Goal: Task Accomplishment & Management: Use online tool/utility

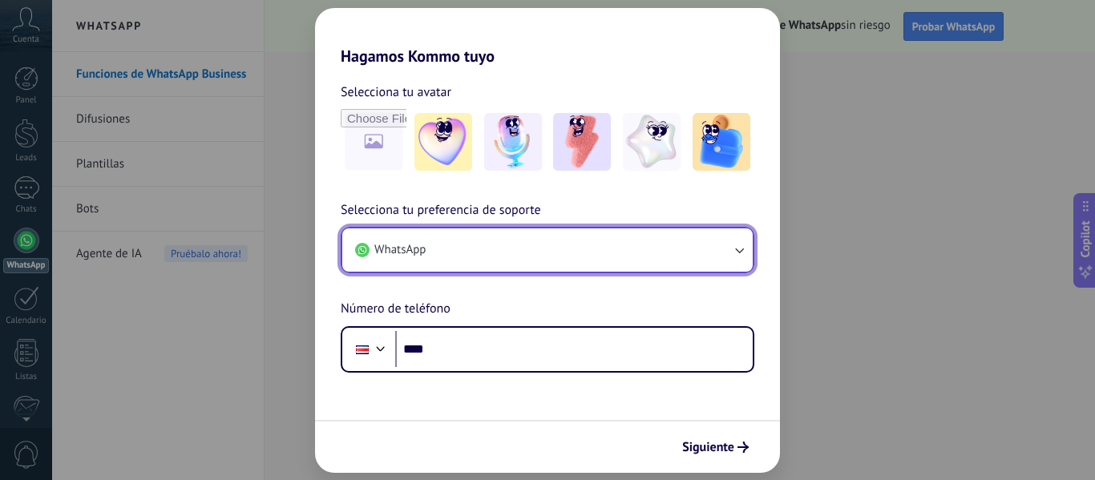
click at [747, 260] on button "WhatsApp" at bounding box center [547, 250] width 411 height 43
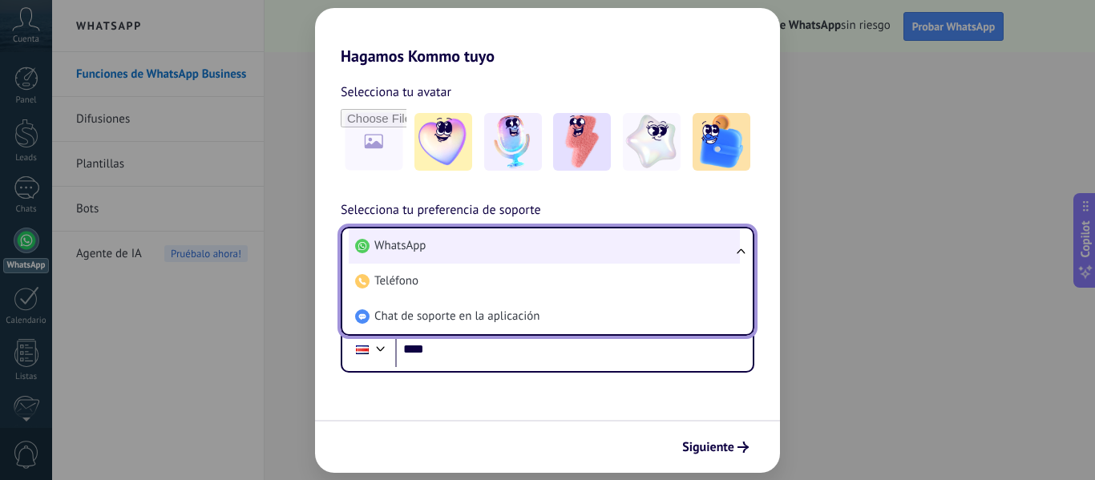
click at [482, 247] on li "WhatsApp" at bounding box center [544, 246] width 391 height 35
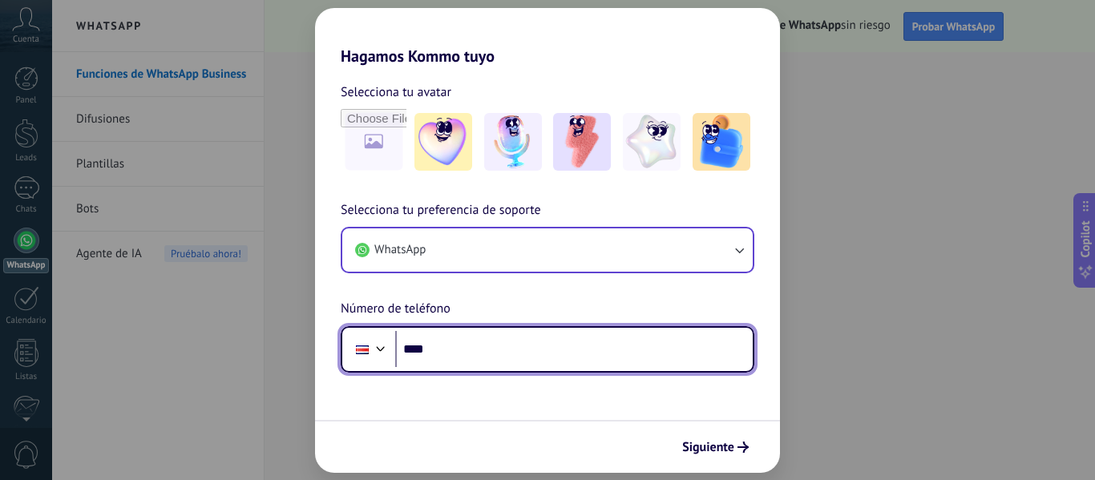
click at [481, 337] on input "****" at bounding box center [574, 349] width 358 height 37
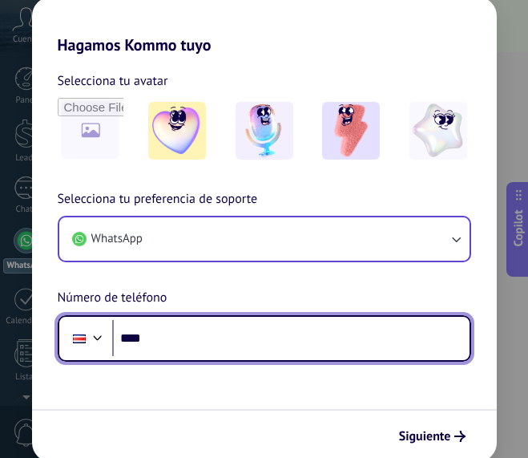
click at [204, 340] on input "****" at bounding box center [291, 338] width 358 height 37
paste input "**********"
type input "**********"
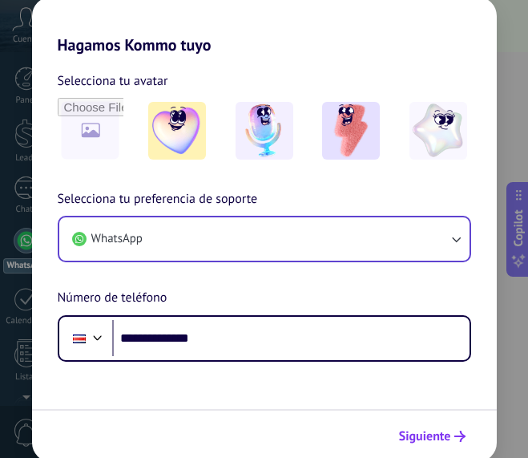
click at [431, 436] on span "Siguiente" at bounding box center [425, 436] width 52 height 11
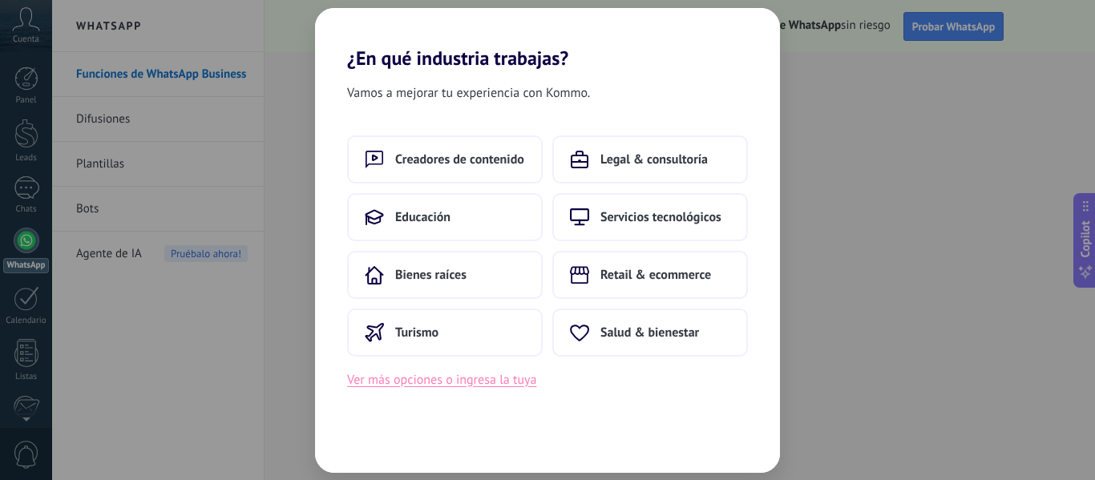
click at [435, 386] on button "Ver más opciones o ingresa la tuya" at bounding box center [441, 380] width 189 height 21
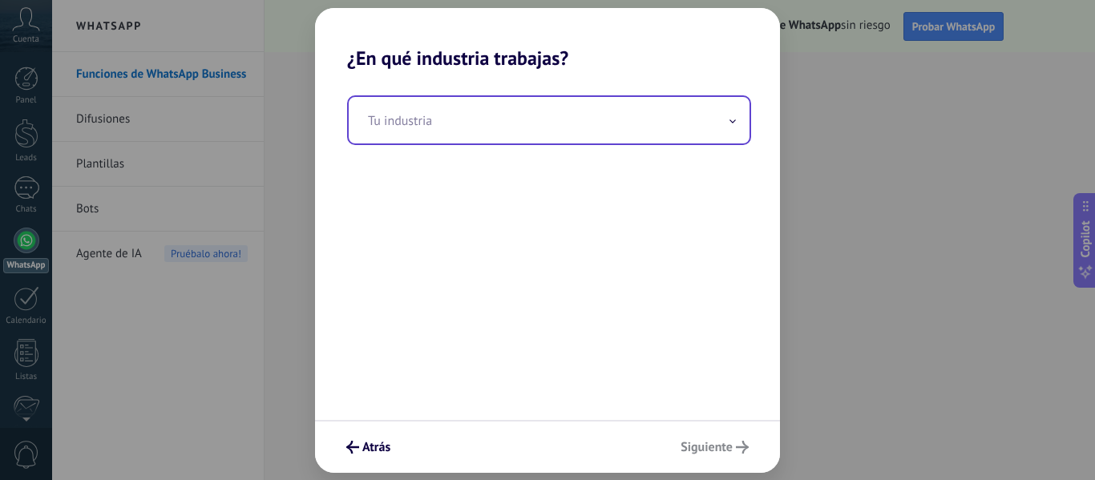
click at [435, 128] on input "text" at bounding box center [549, 120] width 401 height 47
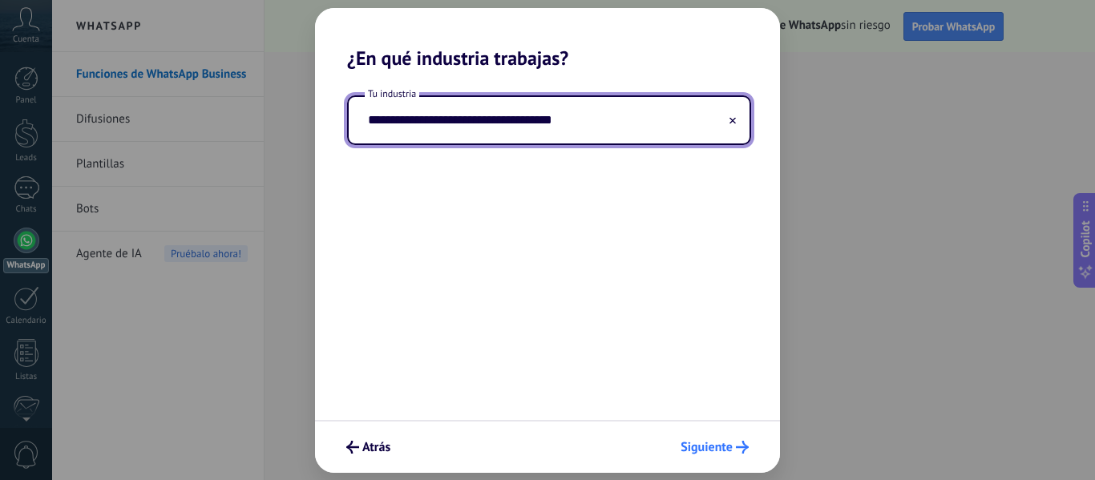
type input "**********"
click at [747, 447] on use "submit" at bounding box center [742, 447] width 13 height 13
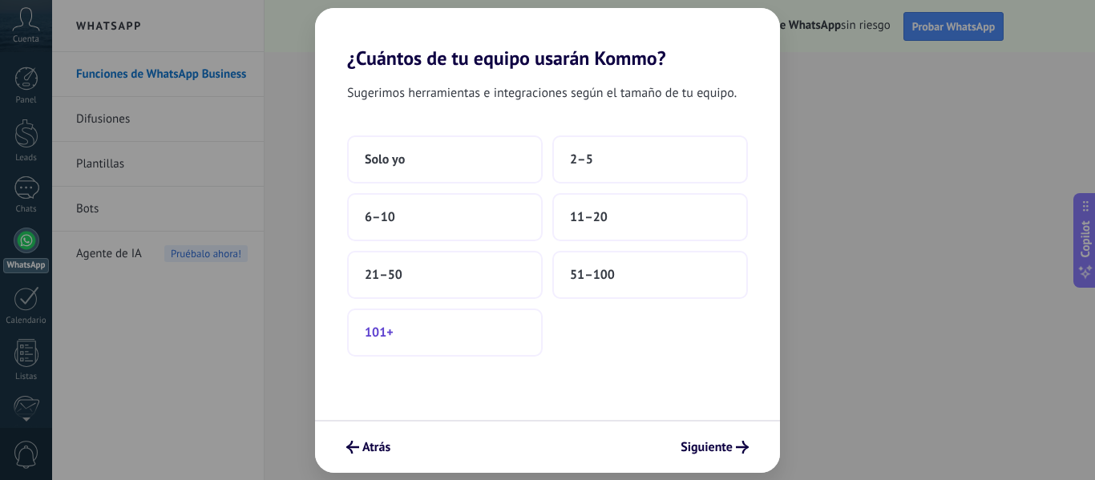
click at [430, 334] on button "101+" at bounding box center [445, 333] width 196 height 48
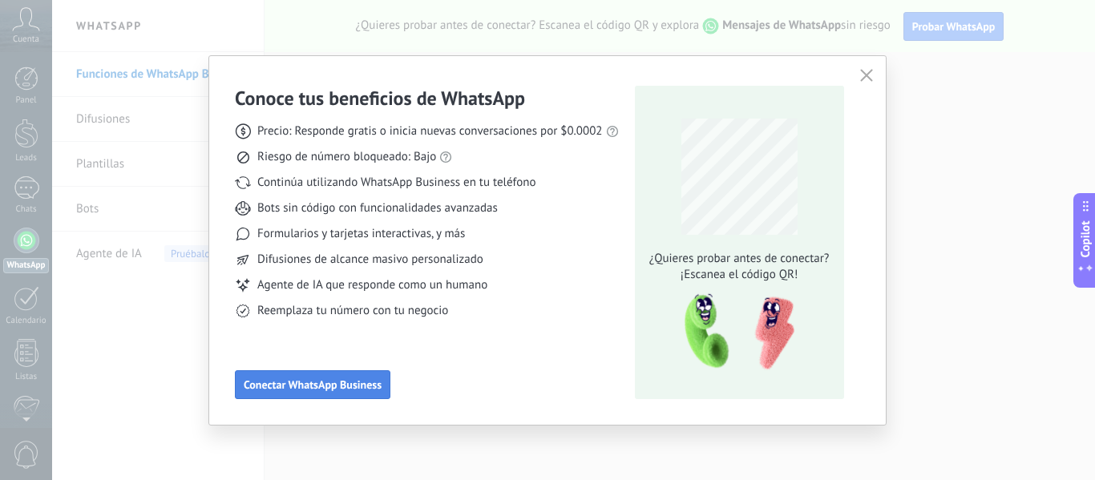
click at [299, 388] on span "Conectar WhatsApp Business" at bounding box center [313, 384] width 138 height 11
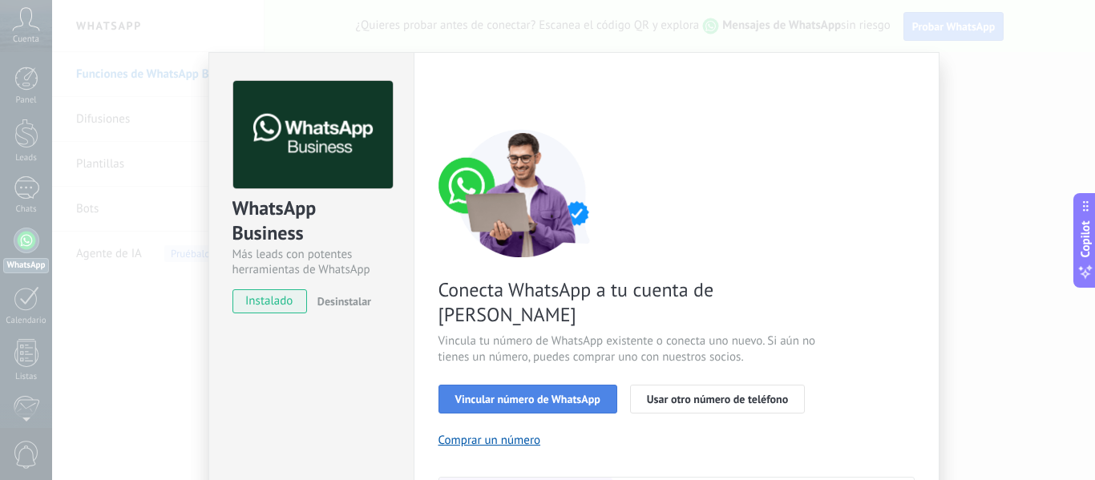
scroll to position [80, 0]
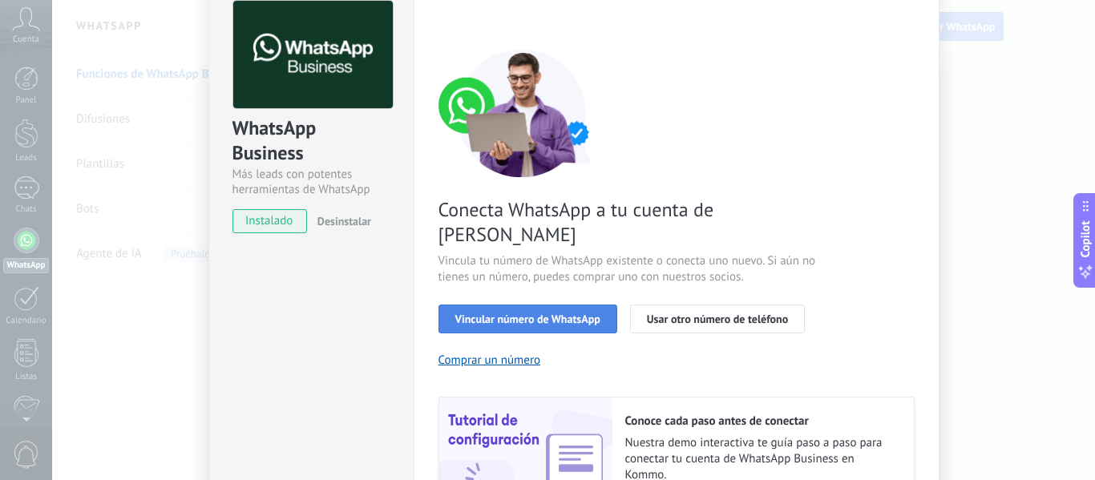
click at [557, 314] on span "Vincular número de WhatsApp" at bounding box center [527, 319] width 145 height 11
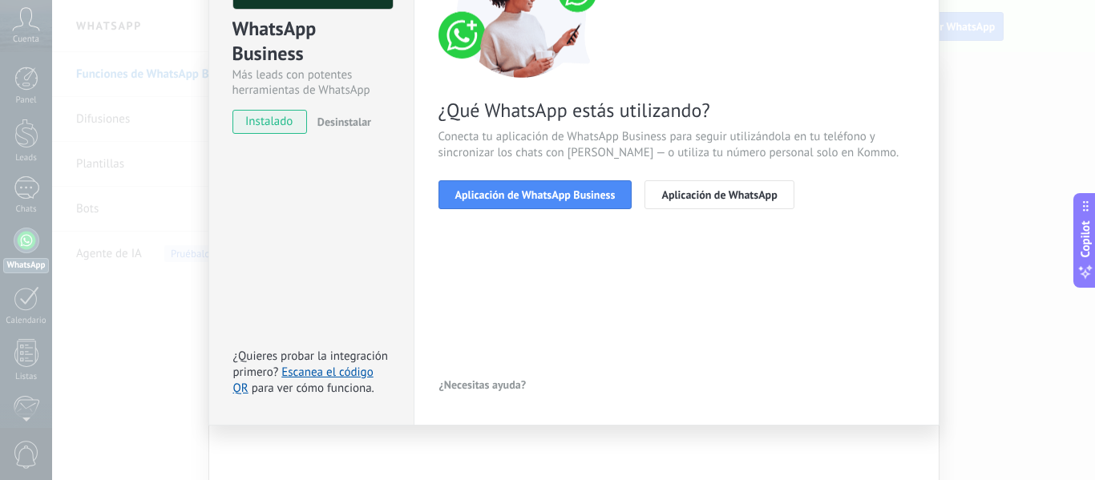
scroll to position [185, 0]
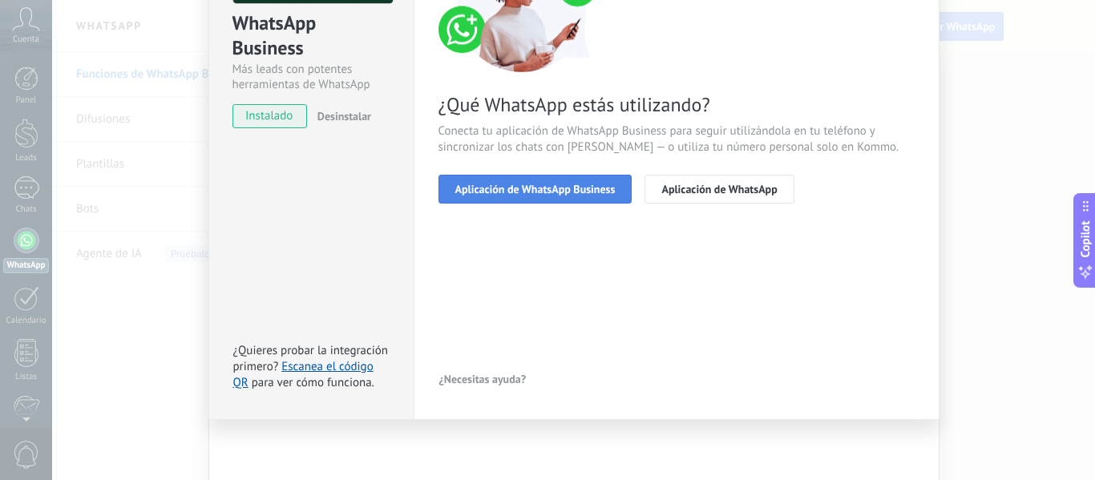
click at [500, 184] on span "Aplicación de WhatsApp Business" at bounding box center [535, 189] width 160 height 11
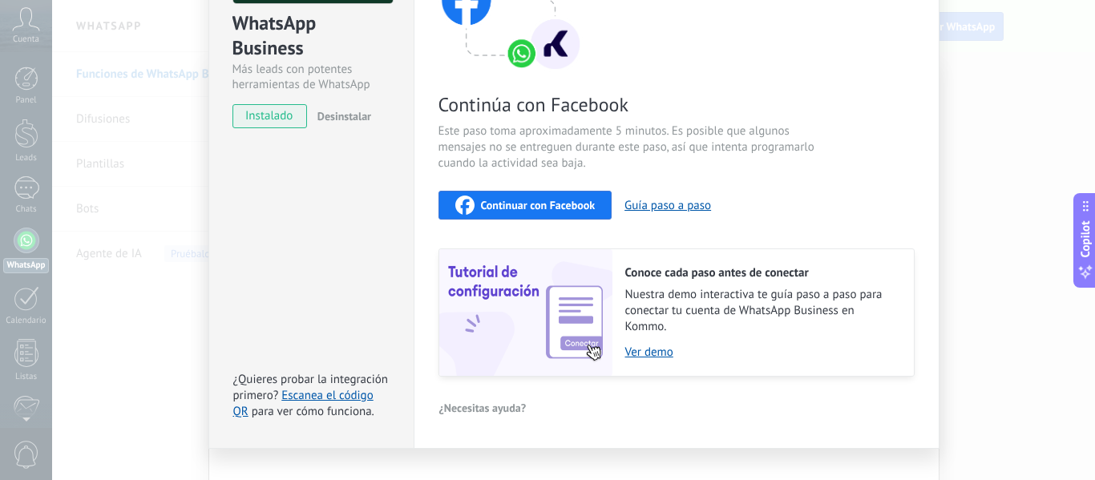
click at [512, 212] on div "Continuar con Facebook" at bounding box center [525, 205] width 140 height 19
click at [651, 208] on button "Guía paso a paso" at bounding box center [668, 205] width 87 height 15
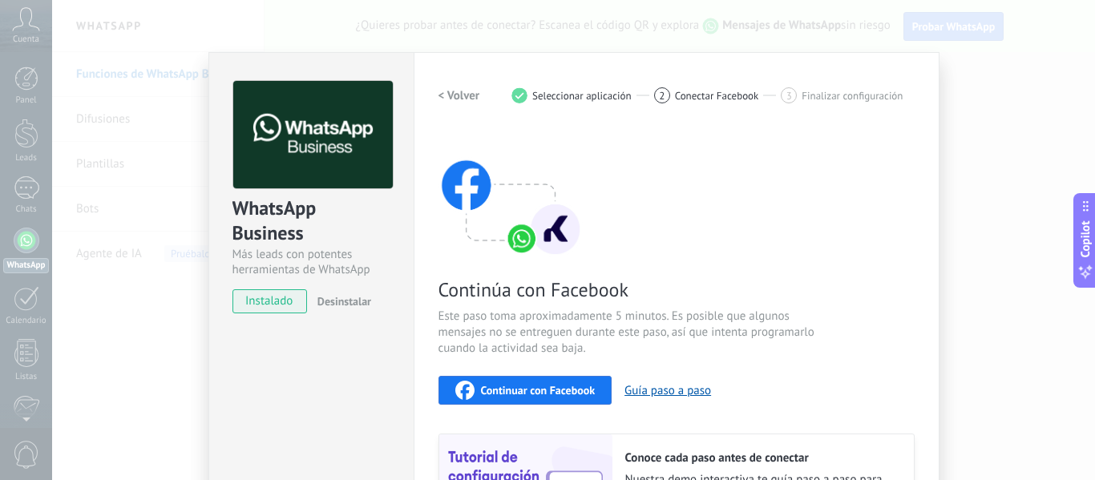
click at [457, 95] on h2 "< Volver" at bounding box center [460, 95] width 42 height 15
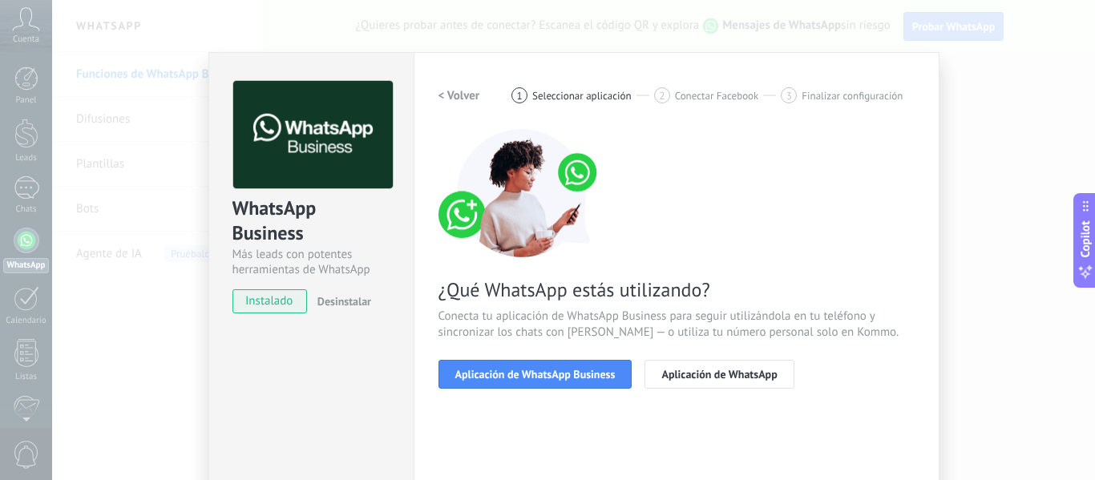
click at [457, 95] on h2 "< Volver" at bounding box center [460, 95] width 42 height 15
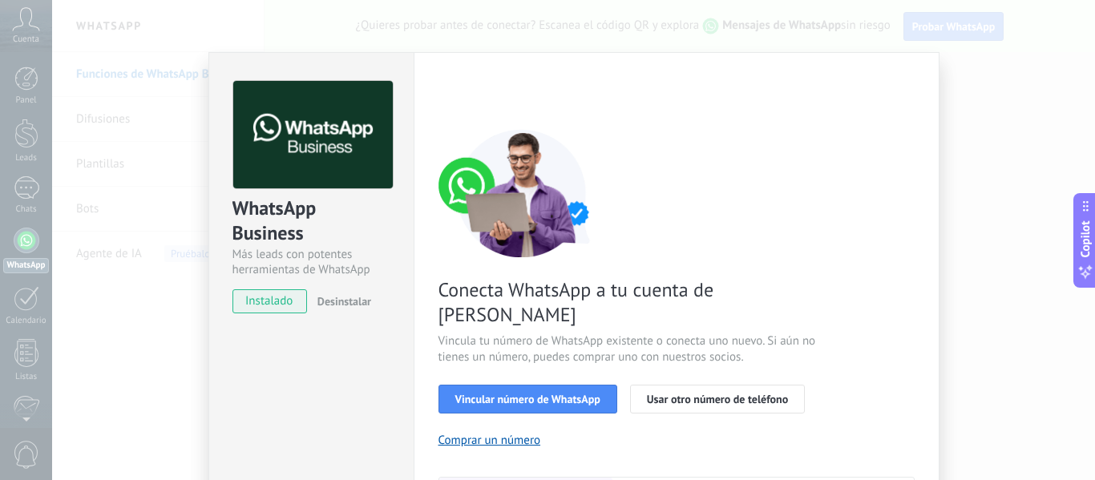
click at [457, 95] on div "< Volver 1 Seleccionar aplicación 2 Conectar Facebook 3 Finalizar configuración" at bounding box center [677, 95] width 476 height 29
click at [162, 55] on div "WhatsApp Business Más leads con potentes herramientas de WhatsApp instalado Des…" at bounding box center [573, 240] width 1043 height 480
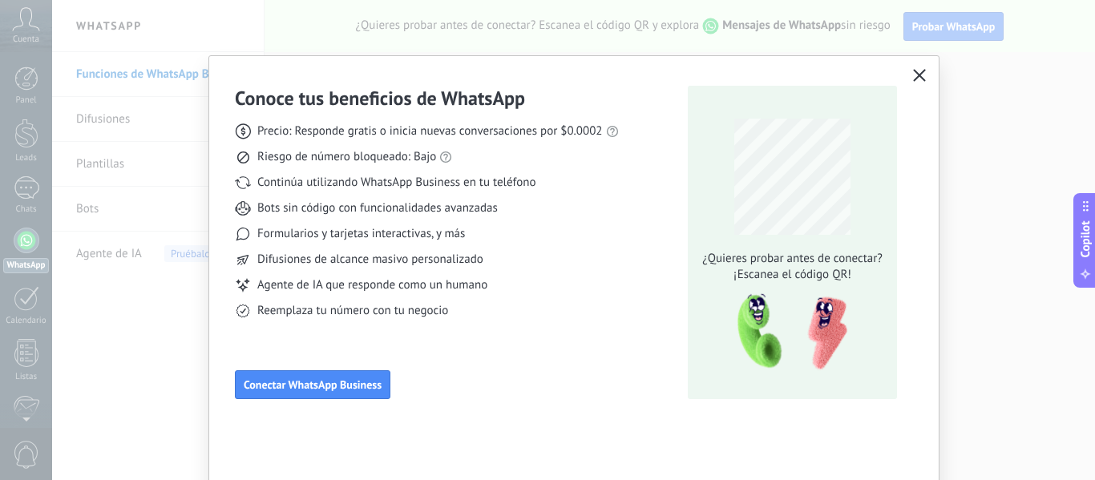
click at [912, 67] on button "button" at bounding box center [919, 76] width 21 height 22
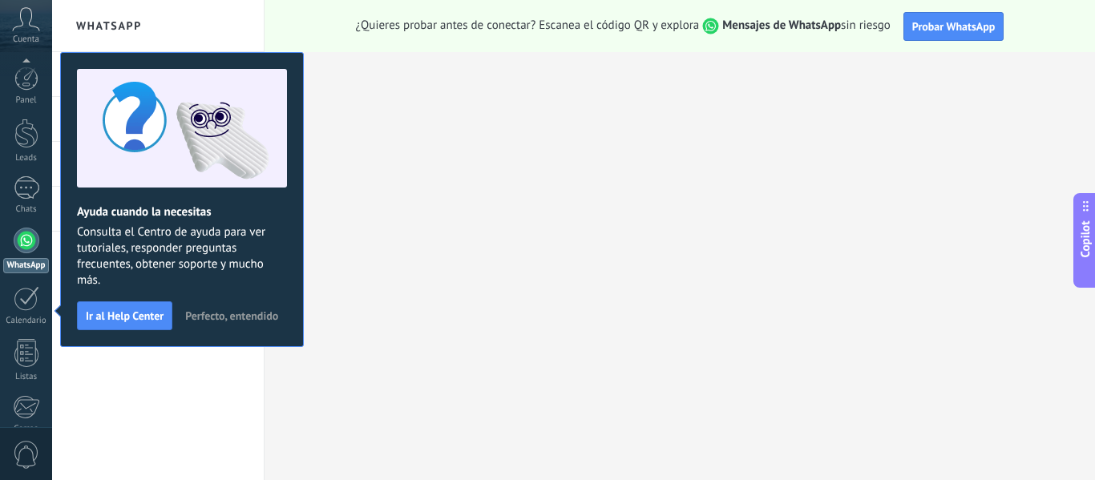
scroll to position [187, 0]
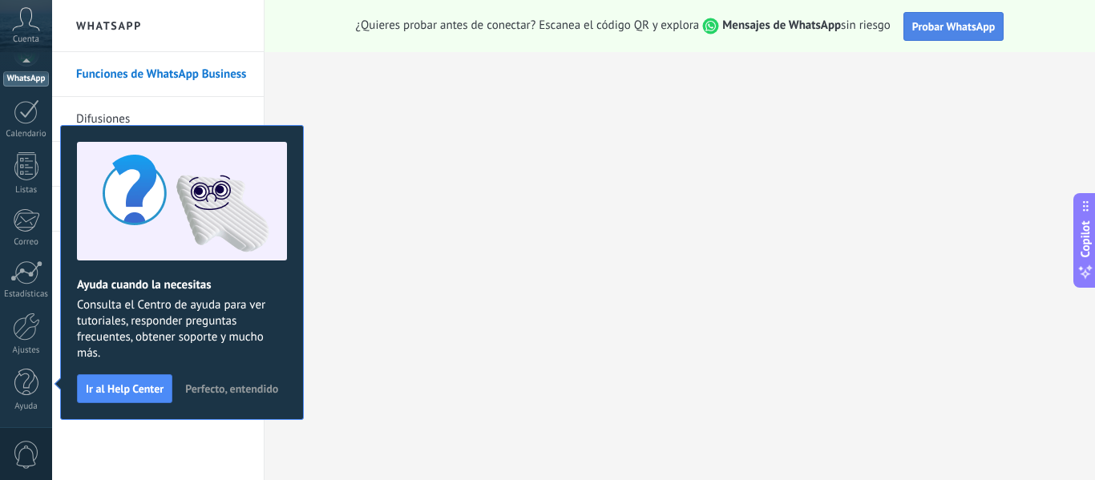
click at [949, 26] on span "Probar WhatsApp" at bounding box center [954, 26] width 83 height 14
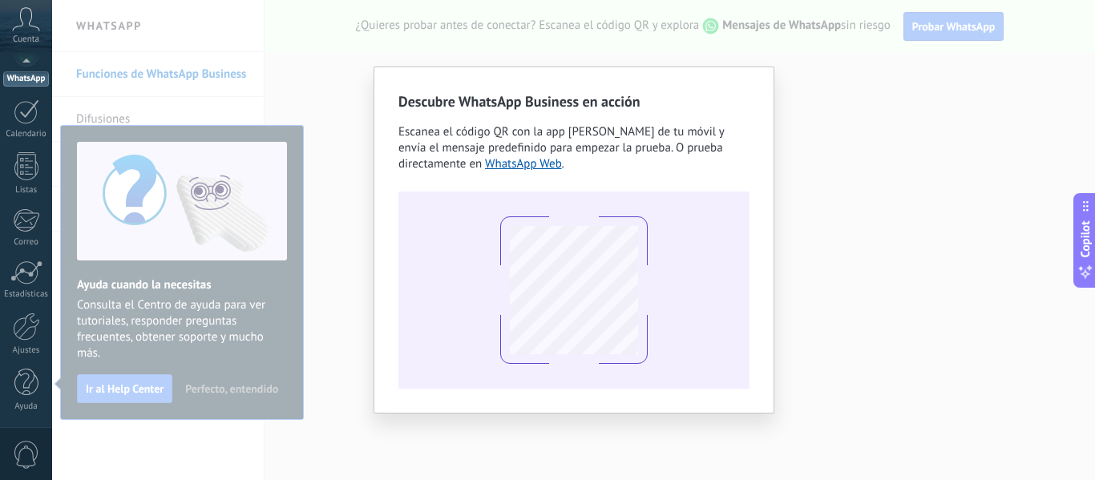
click at [969, 77] on div "Descubre WhatsApp Business en acción Escanea el código QR con la app [PERSON_NA…" at bounding box center [573, 240] width 1043 height 480
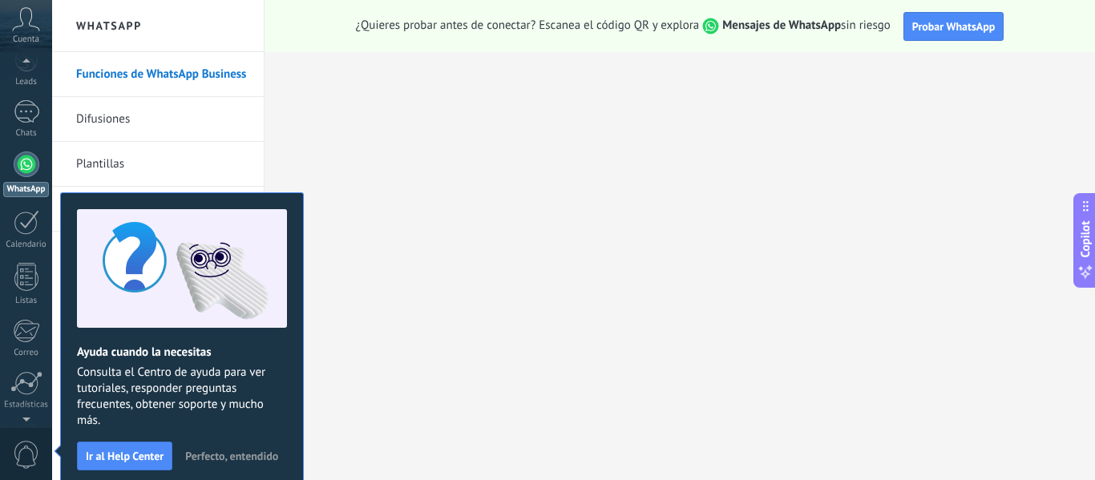
scroll to position [0, 0]
click at [17, 244] on div at bounding box center [27, 241] width 26 height 26
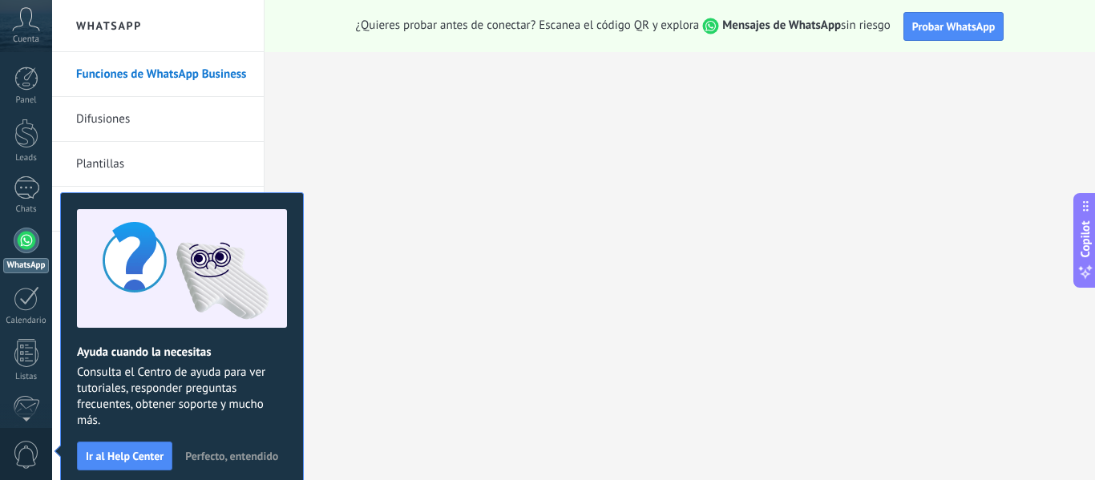
click at [241, 448] on button "Perfecto, entendido" at bounding box center [231, 456] width 107 height 24
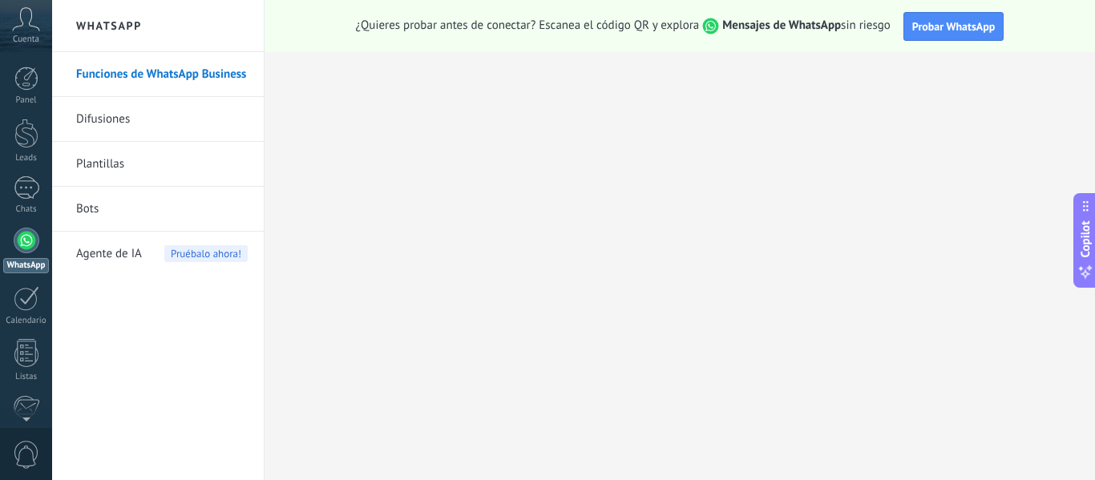
click at [85, 112] on link "Difusiones" at bounding box center [162, 119] width 172 height 45
